Goal: Task Accomplishment & Management: Use online tool/utility

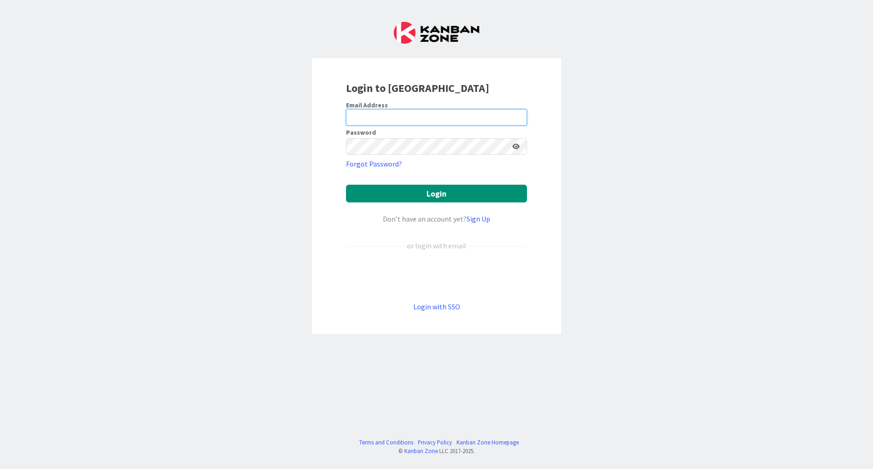
click at [467, 113] on input "email" at bounding box center [436, 117] width 181 height 16
type input "[PERSON_NAME][EMAIL_ADDRESS][PERSON_NAME][DOMAIN_NAME]"
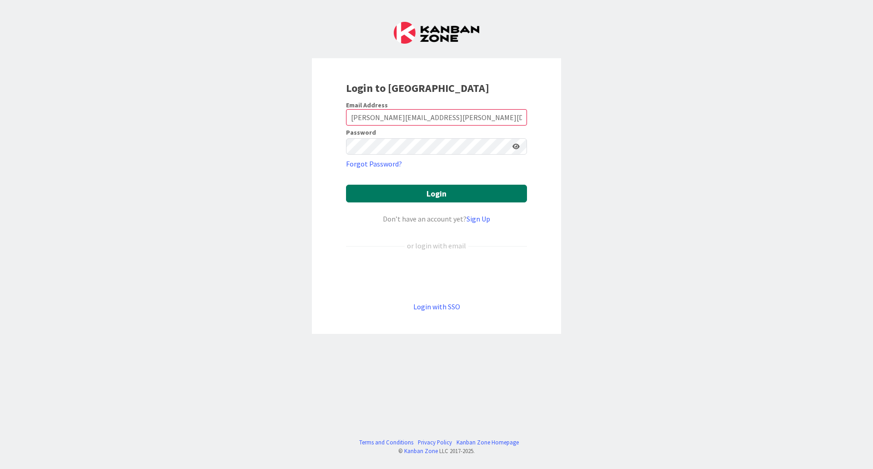
click at [455, 194] on button "Login" at bounding box center [436, 194] width 181 height 18
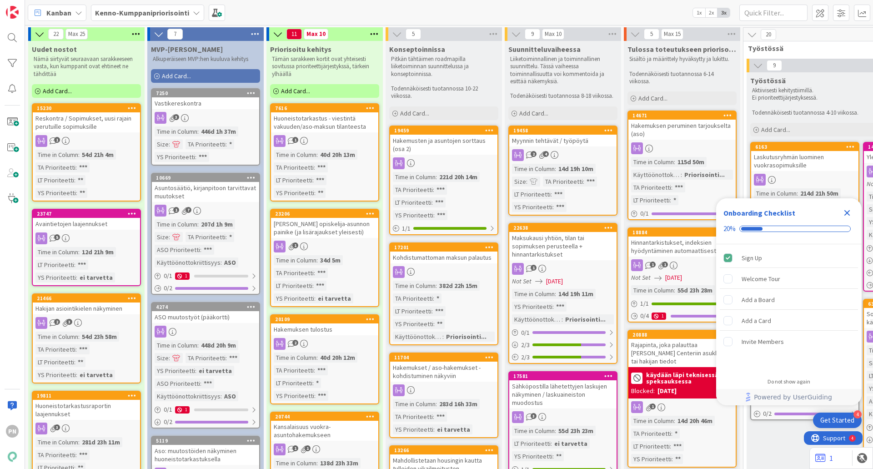
click at [849, 212] on icon "Close Checklist" at bounding box center [847, 212] width 11 height 11
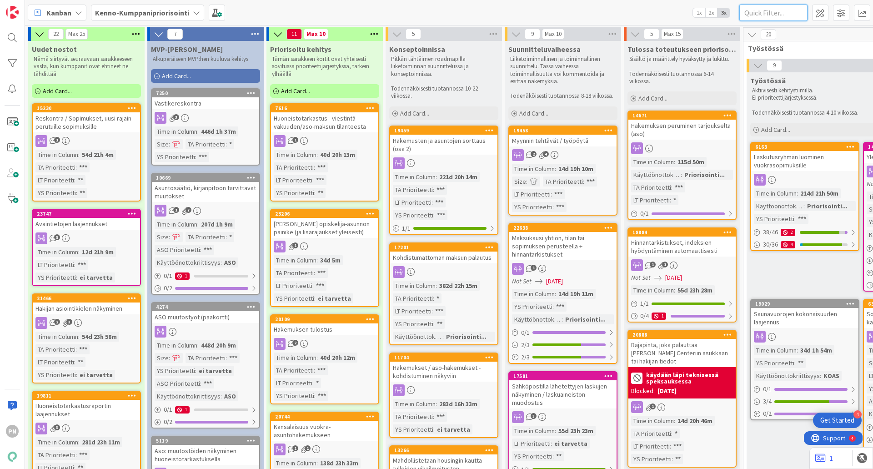
click at [771, 9] on input "text" at bounding box center [773, 13] width 68 height 16
paste input "18522"
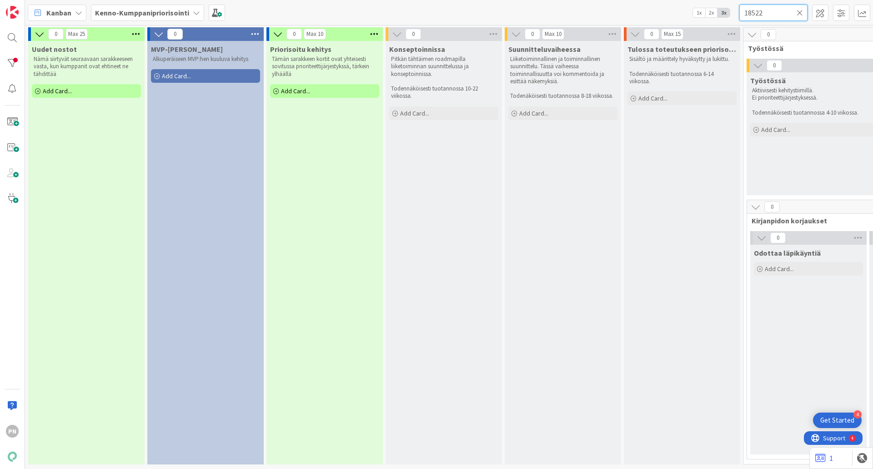
type input "18522"
